Goal: Find specific page/section: Find specific page/section

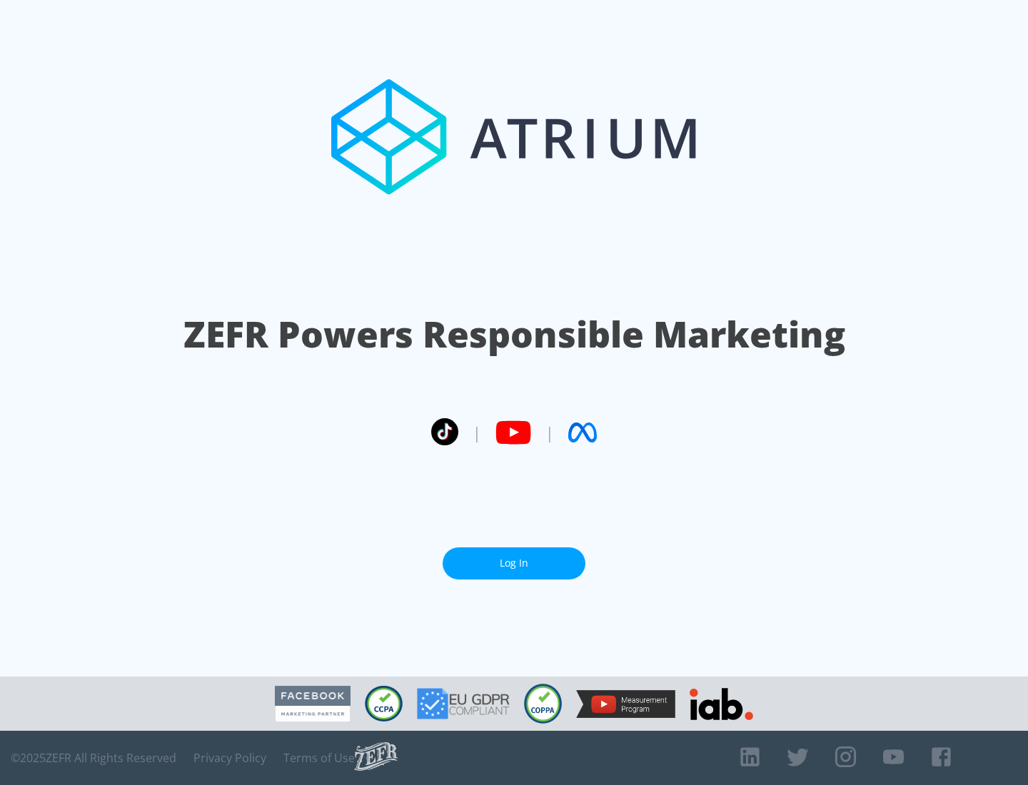
click at [514, 563] on link "Log In" at bounding box center [514, 564] width 143 height 32
